Goal: Task Accomplishment & Management: Use online tool/utility

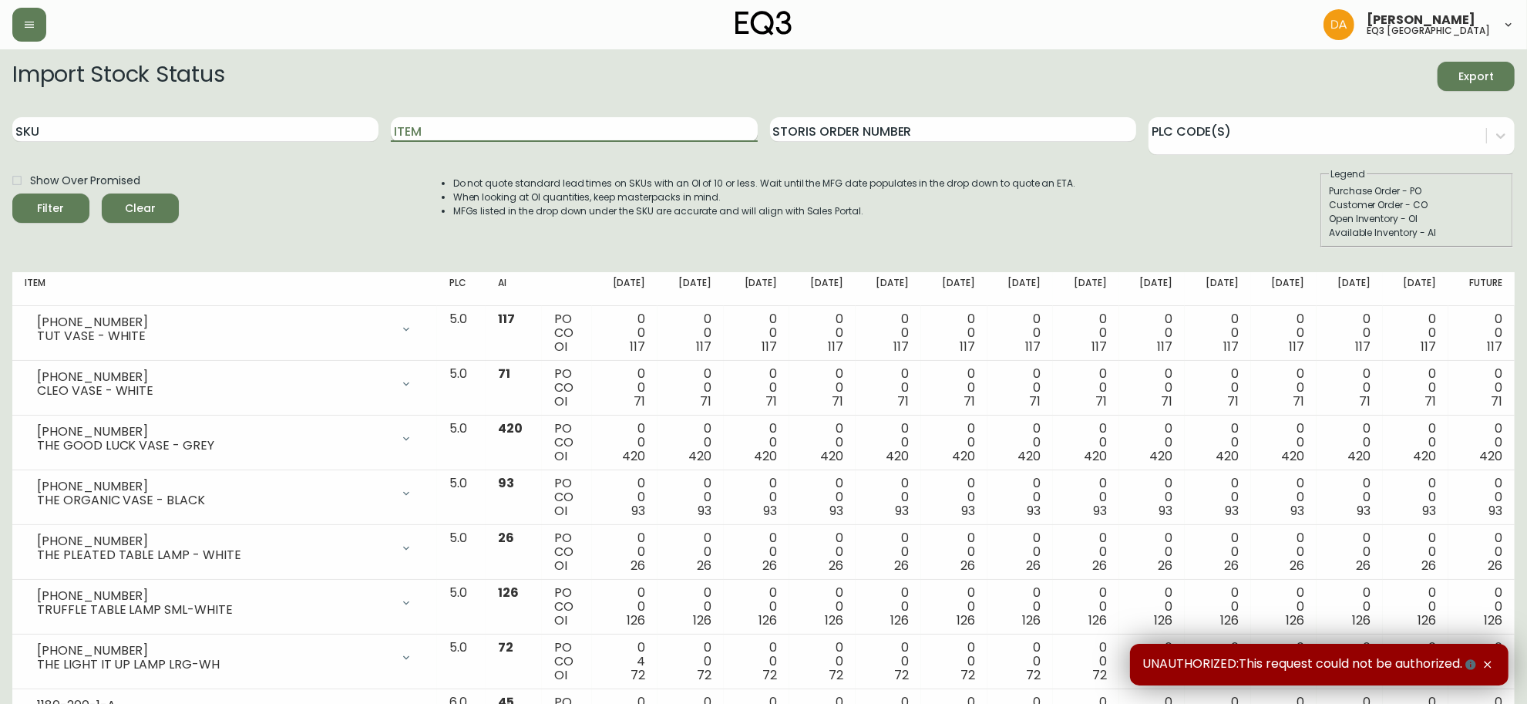
click at [497, 124] on input "Item" at bounding box center [574, 129] width 366 height 25
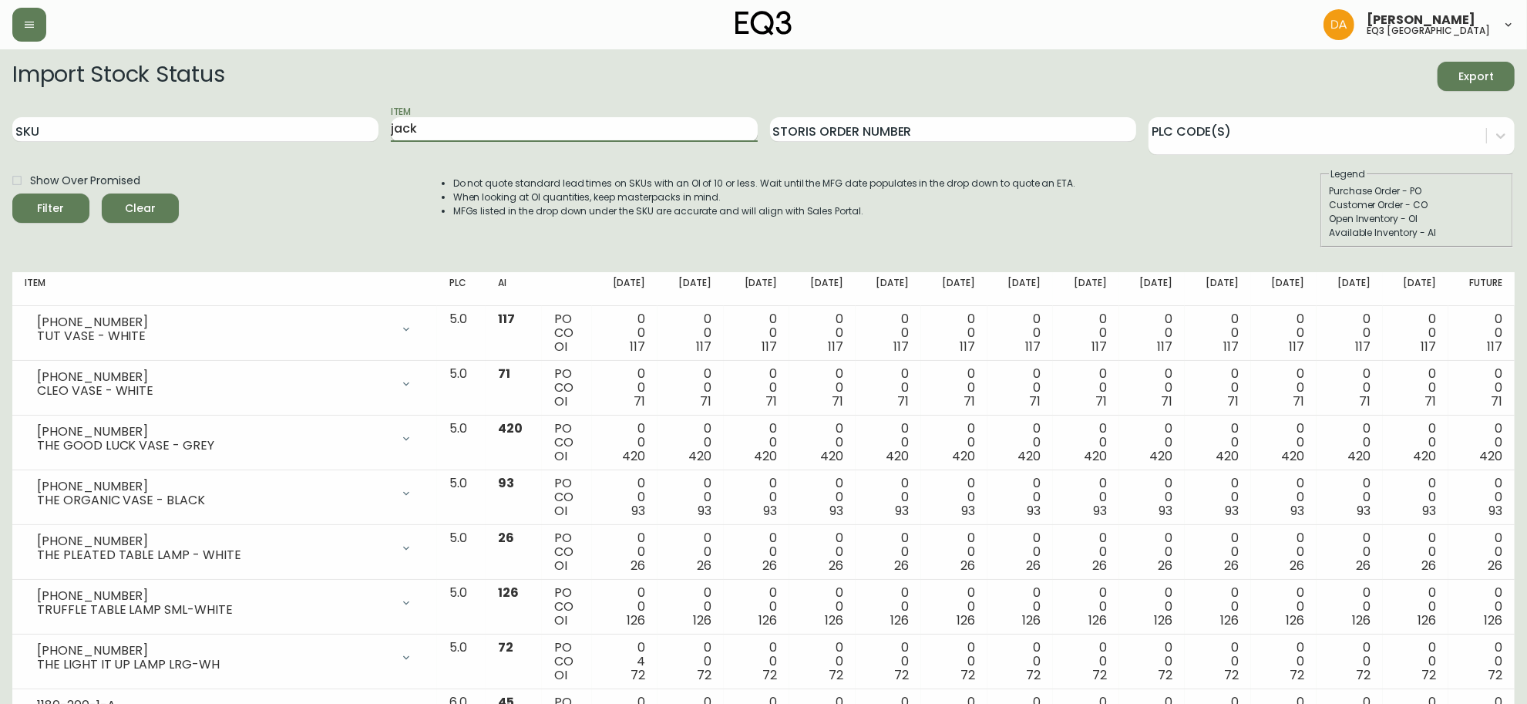
type input "jack"
click at [12, 193] on button "Filter" at bounding box center [50, 207] width 77 height 29
